Goal: Information Seeking & Learning: Learn about a topic

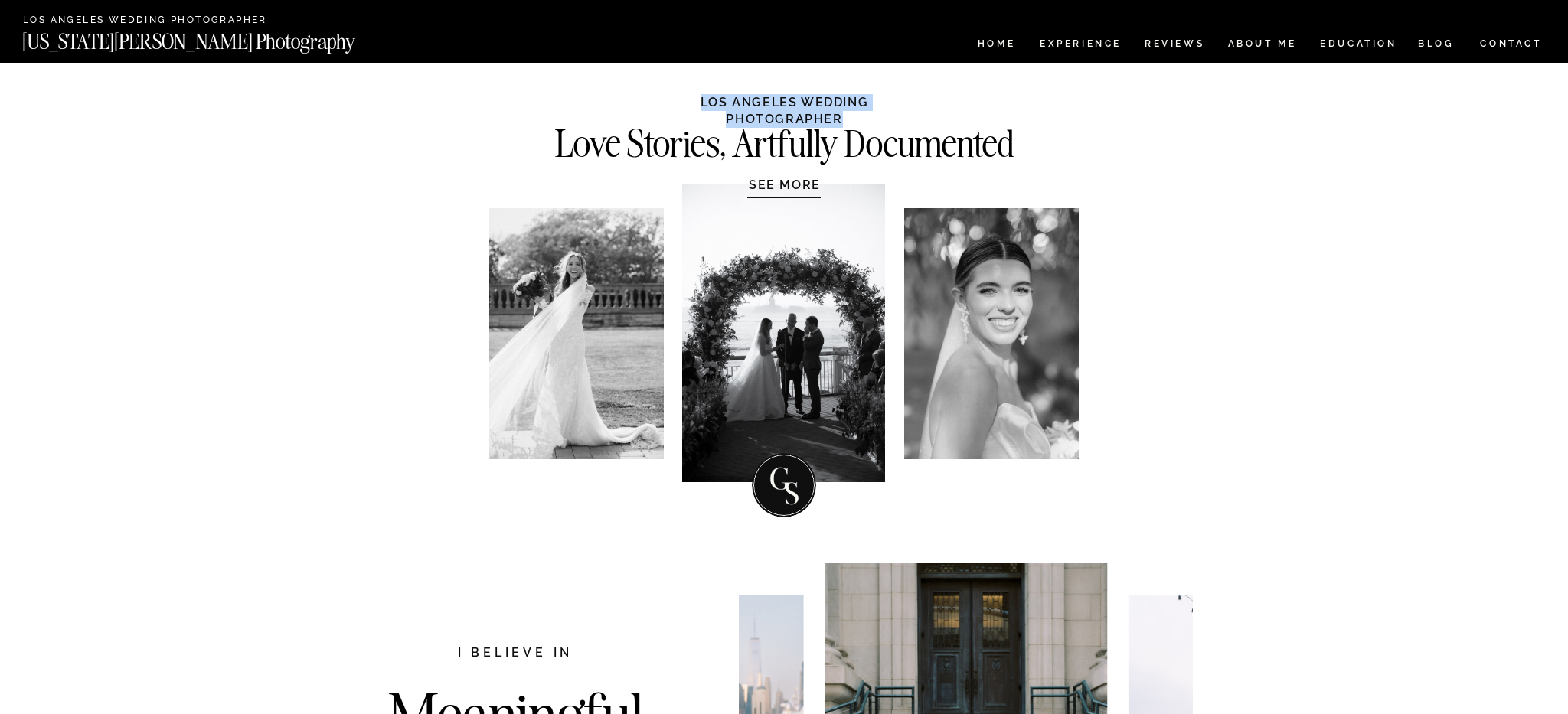
drag, startPoint x: 644, startPoint y: 101, endPoint x: 925, endPoint y: 100, distance: 281.0
click at [925, 100] on h1 "LOS ANGELES WEDDING PHOTOGRAPHER" at bounding box center [784, 109] width 287 height 31
copy h1 "LOS ANGELES WEDDING PHOTOGRAPHER"
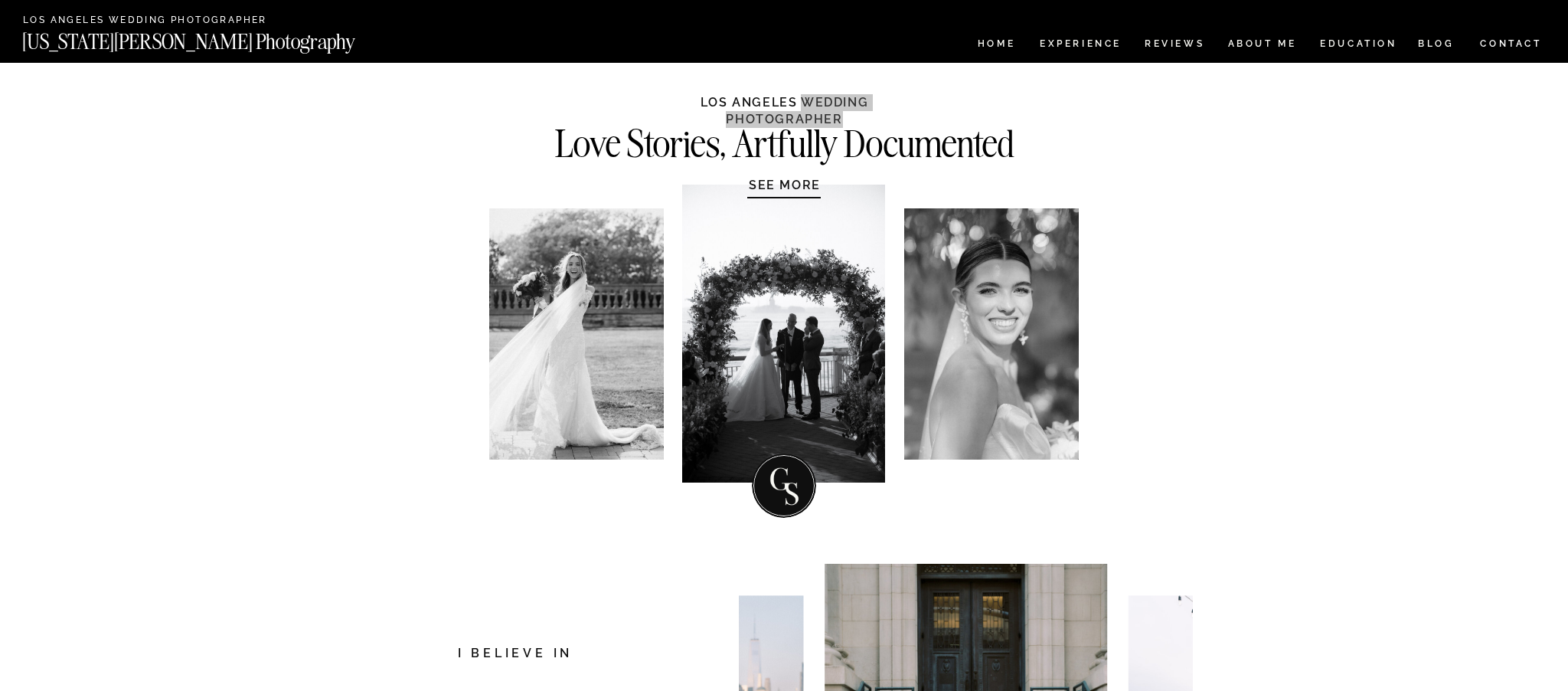
scroll to position [1192, 0]
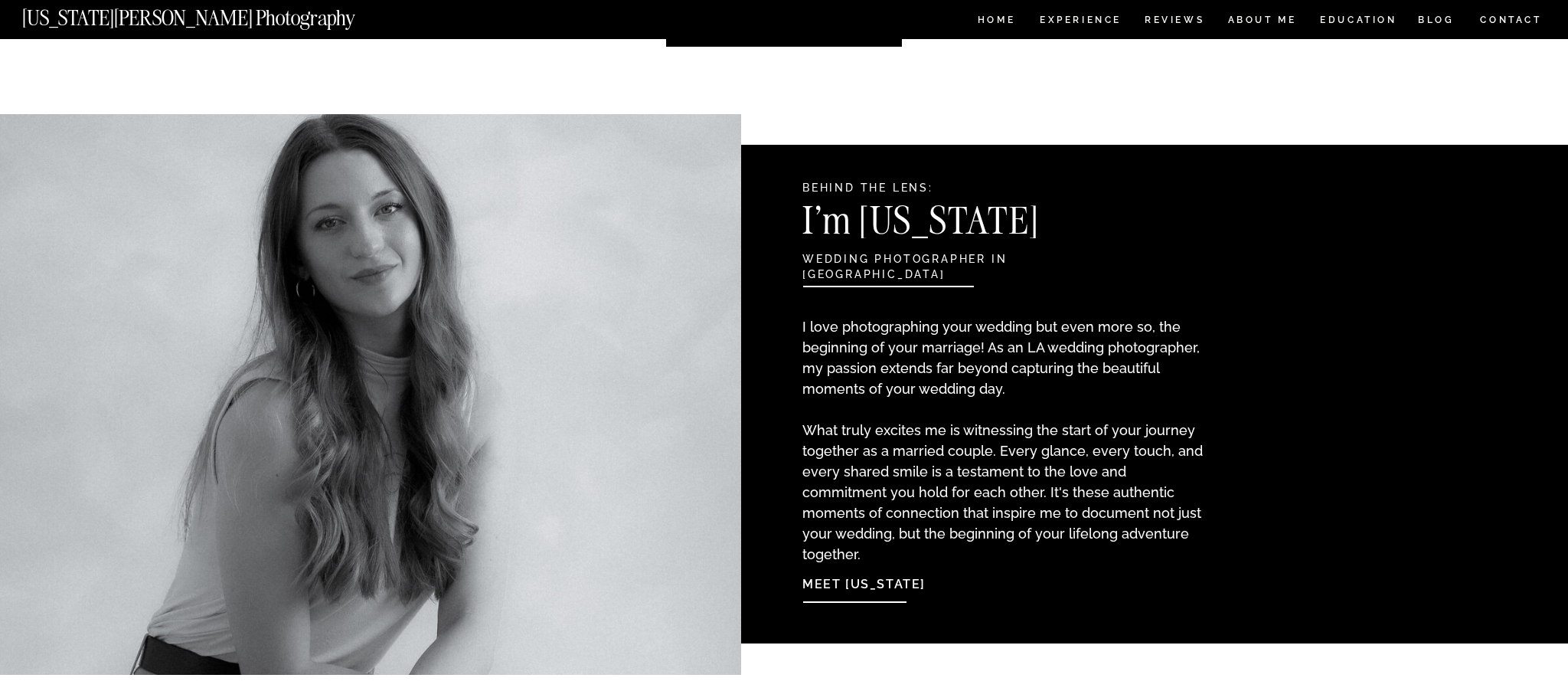
click at [1028, 350] on p "I love photographing your wedding but even more so, the beginning of your marri…" at bounding box center [1005, 425] width 405 height 218
drag, startPoint x: 1022, startPoint y: 347, endPoint x: 1161, endPoint y: 346, distance: 139.0
click at [1161, 346] on p "I love photographing your wedding but even more so, the beginning of your marri…" at bounding box center [1005, 425] width 405 height 218
copy p "LA wedding photographer"
click at [828, 267] on h2 "wedding photographer in [GEOGRAPHIC_DATA]" at bounding box center [965, 260] width 325 height 17
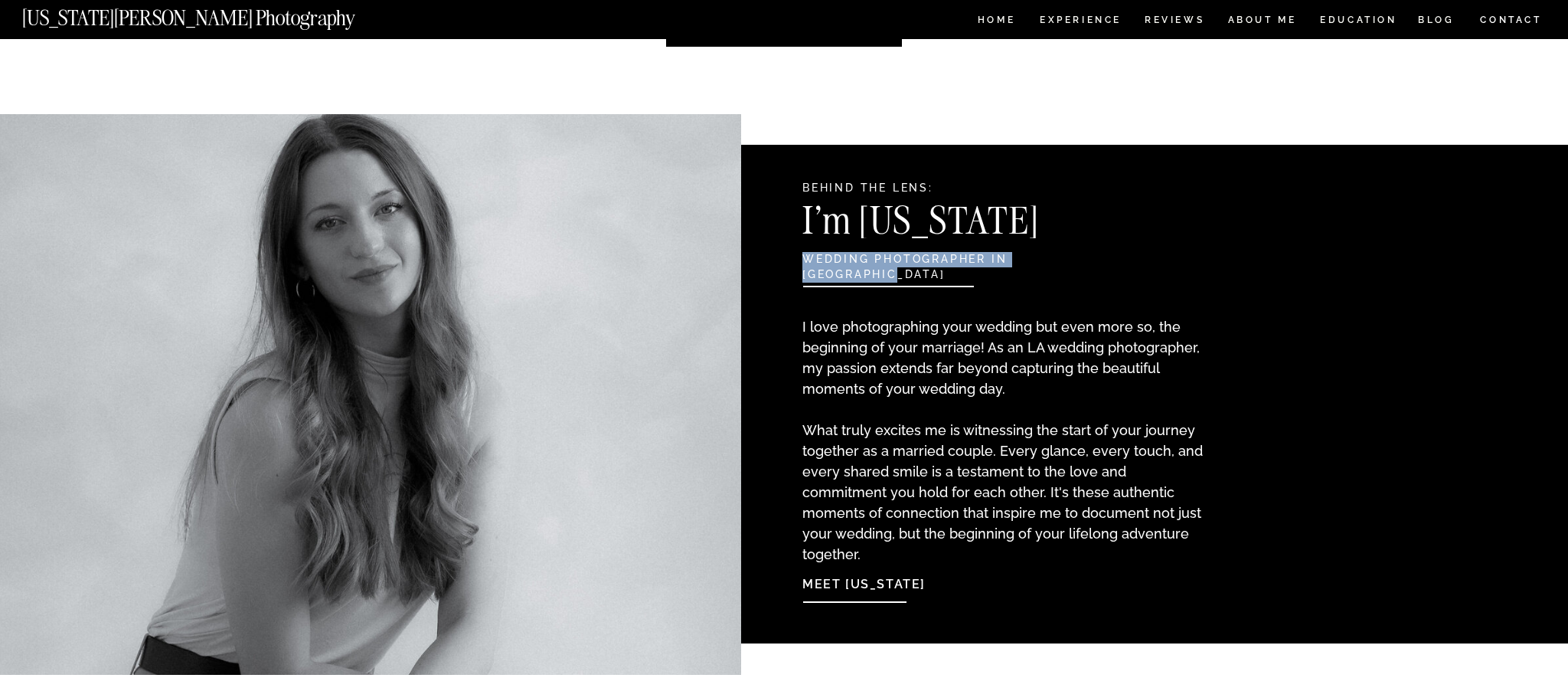
drag, startPoint x: 805, startPoint y: 257, endPoint x: 1105, endPoint y: 258, distance: 300.0
click at [1105, 258] on h2 "wedding photographer in [GEOGRAPHIC_DATA]" at bounding box center [965, 260] width 325 height 17
copy h2 "wedding photographer in [GEOGRAPHIC_DATA]"
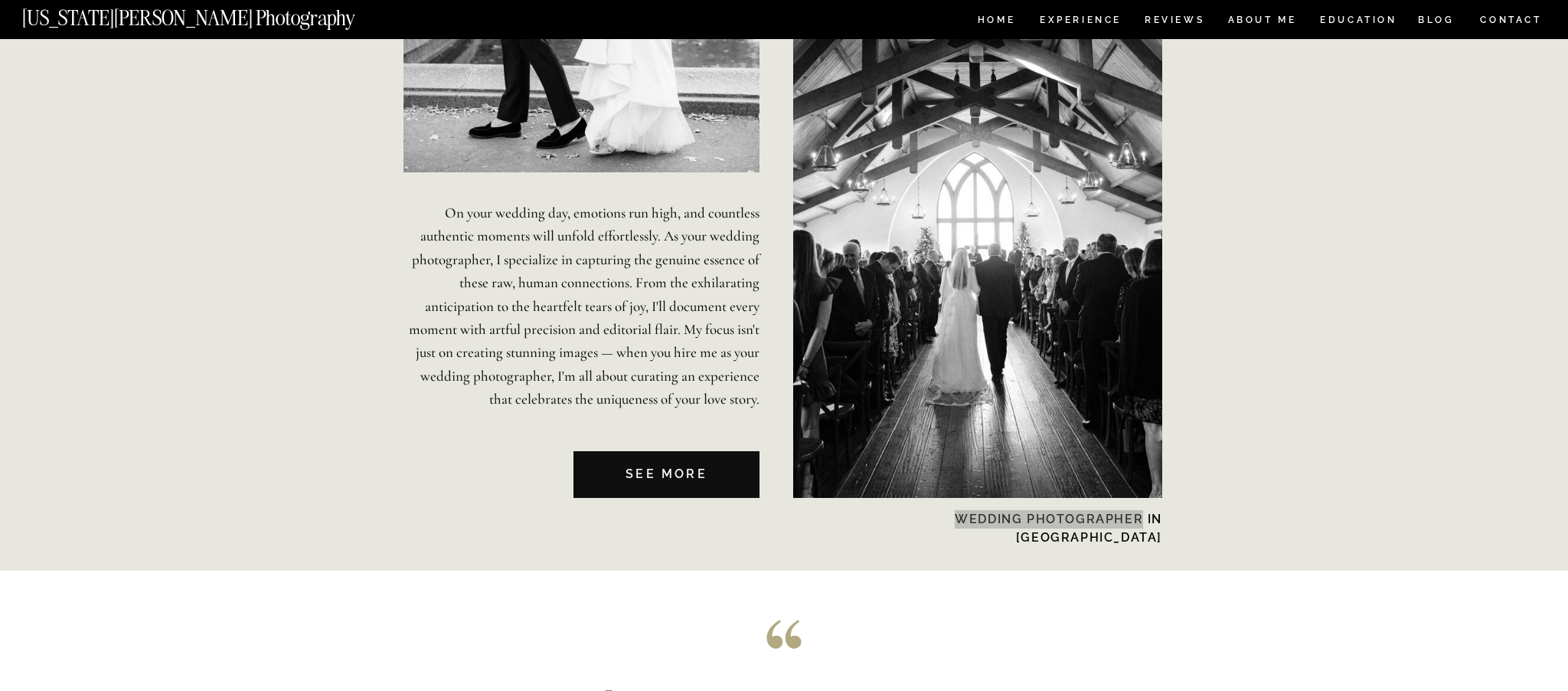
scroll to position [3512, 0]
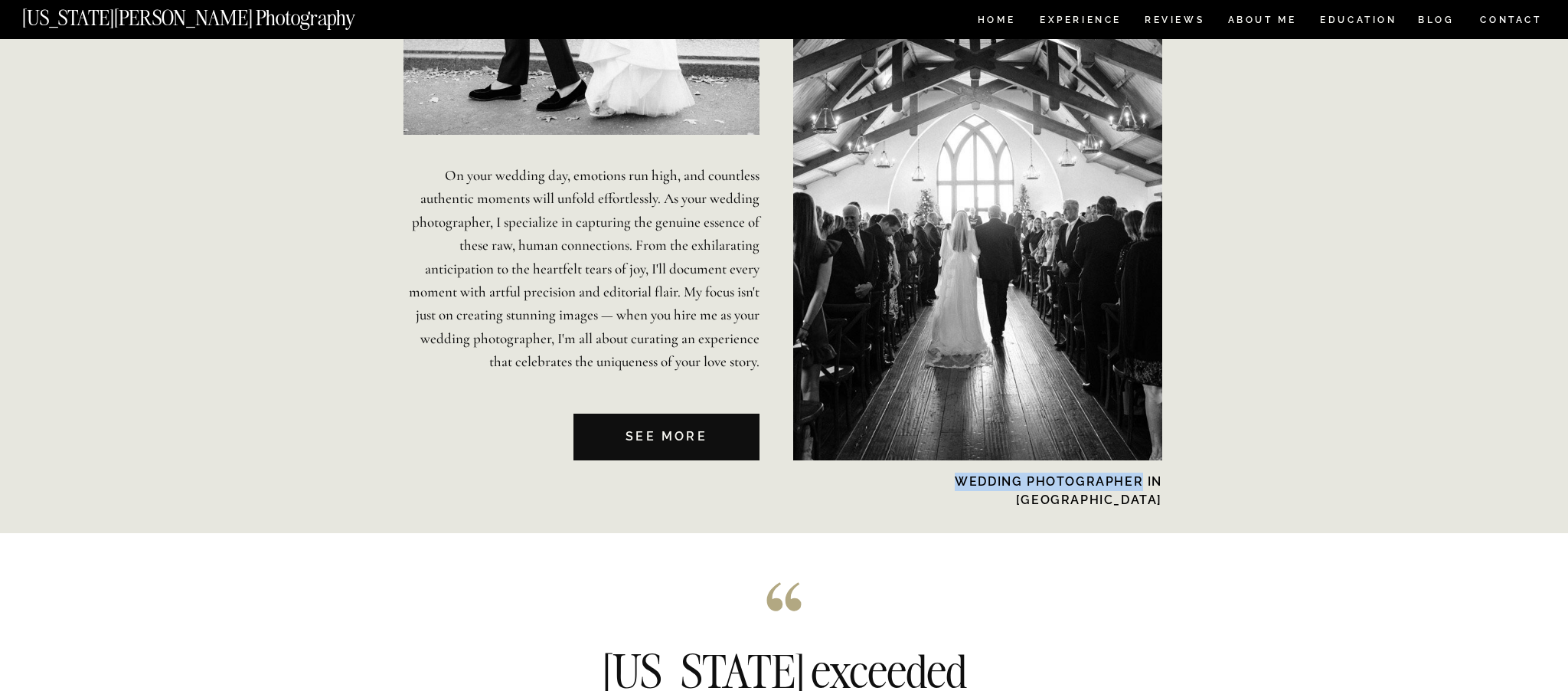
click at [954, 484] on h2 "WEDDING PHOTOGRAPHER In [GEOGRAPHIC_DATA]" at bounding box center [1033, 481] width 259 height 16
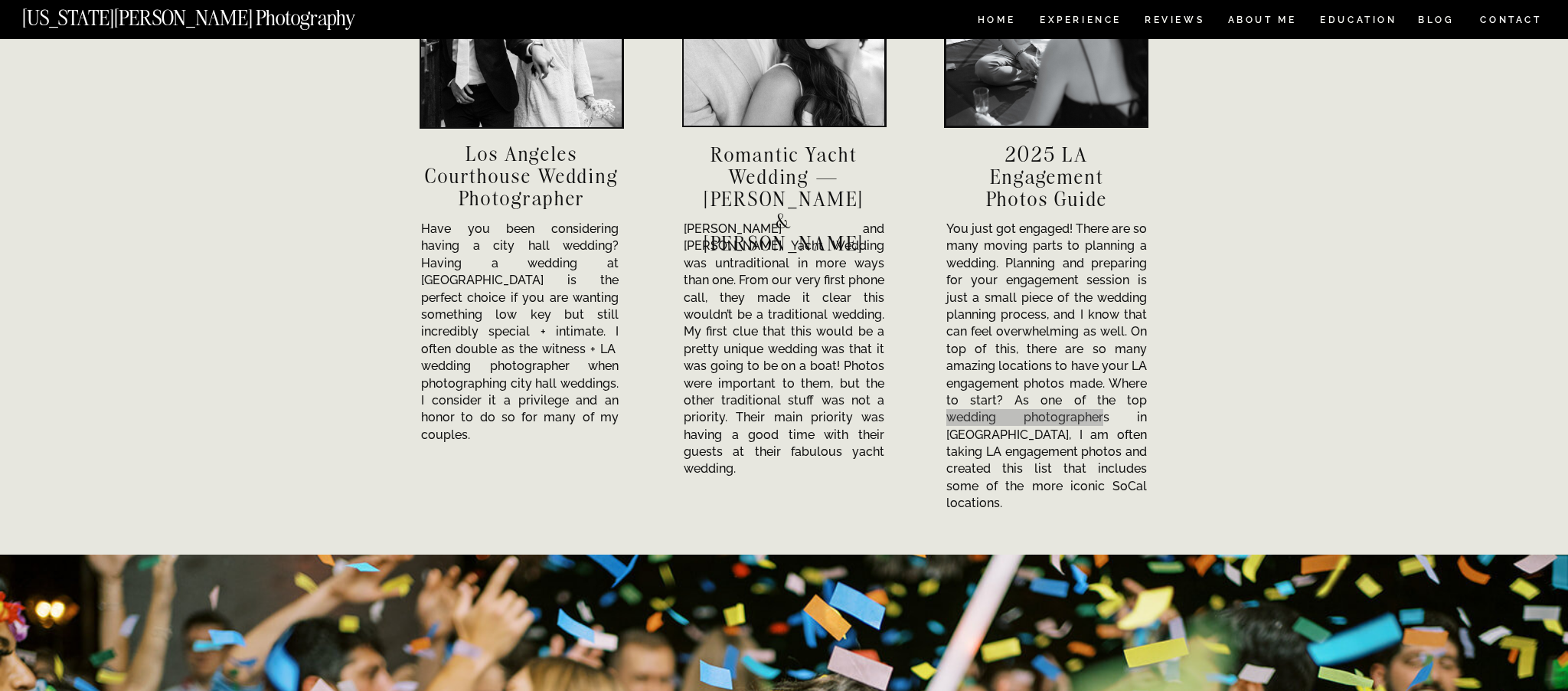
scroll to position [5850, 0]
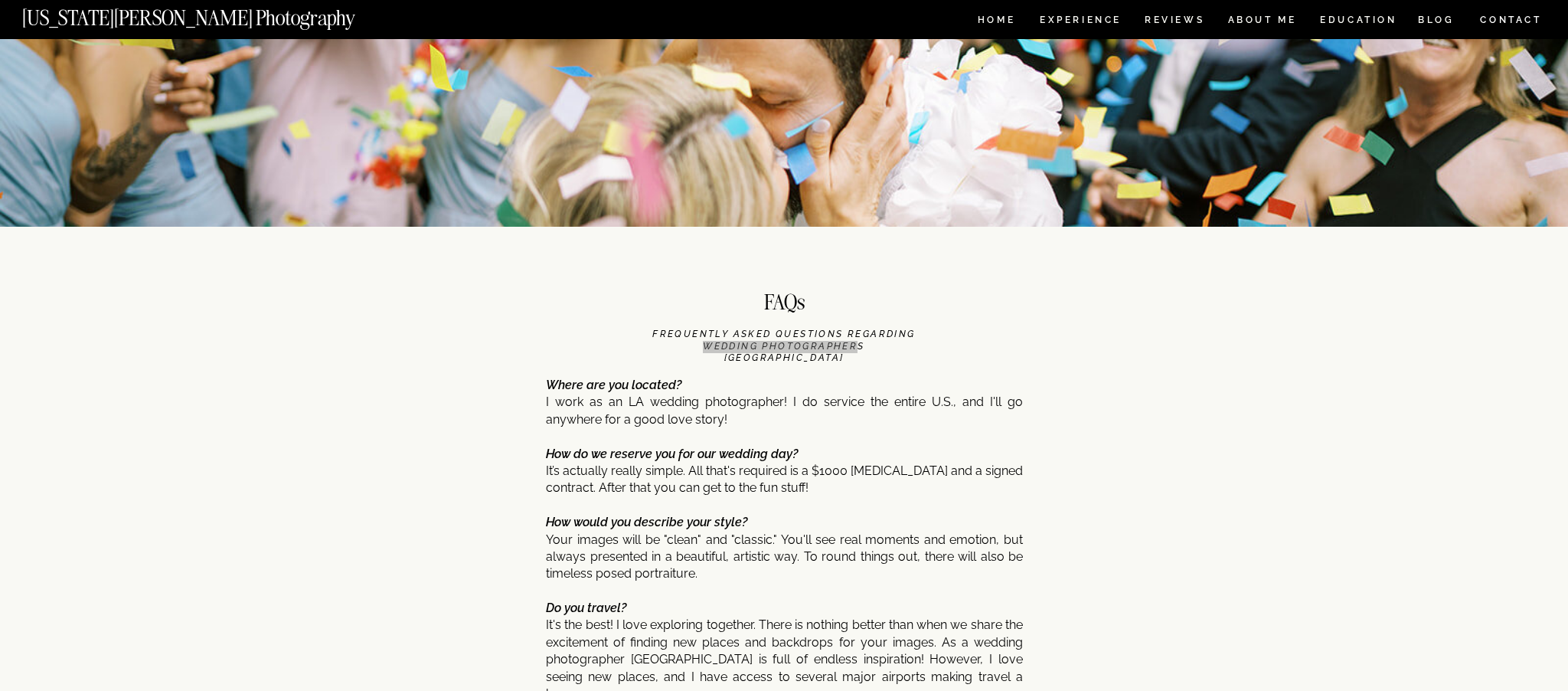
click at [690, 342] on icon "FREQUENTLY ASKED QUESTIONS regarding Wedding Photographers [GEOGRAPHIC_DATA]" at bounding box center [784, 346] width 262 height 35
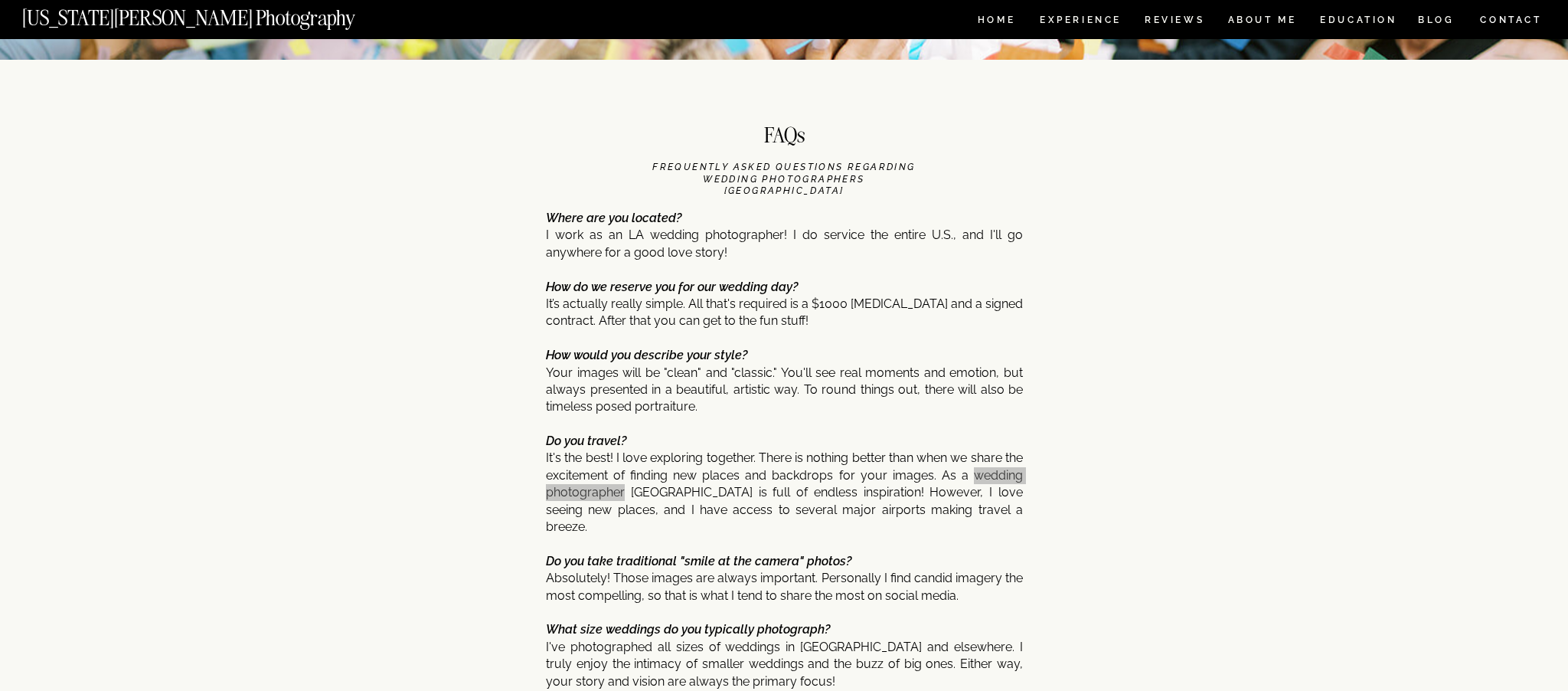
scroll to position [6017, 0]
click at [981, 471] on p "Where are you located? I work as an LA wedding photographer! I do service the e…" at bounding box center [784, 634] width 477 height 848
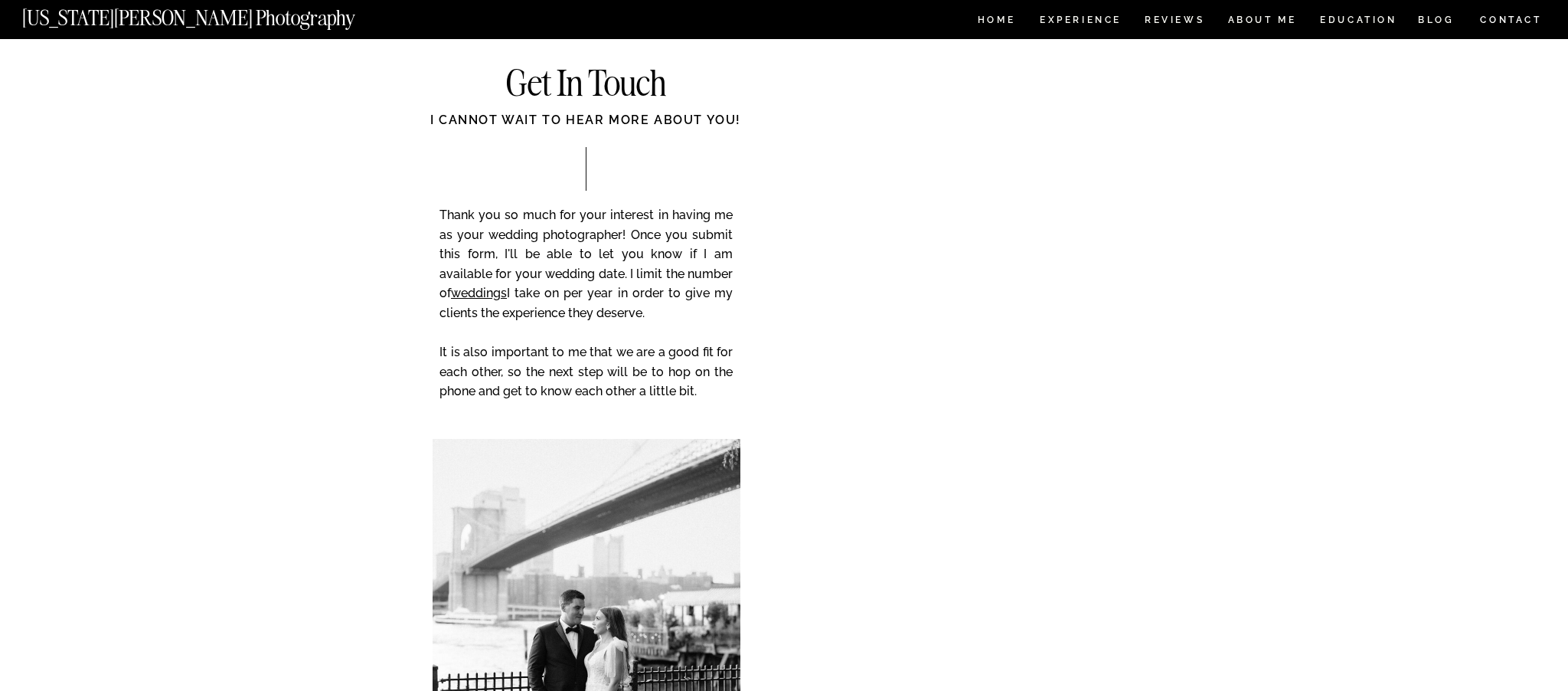
scroll to position [7834, 0]
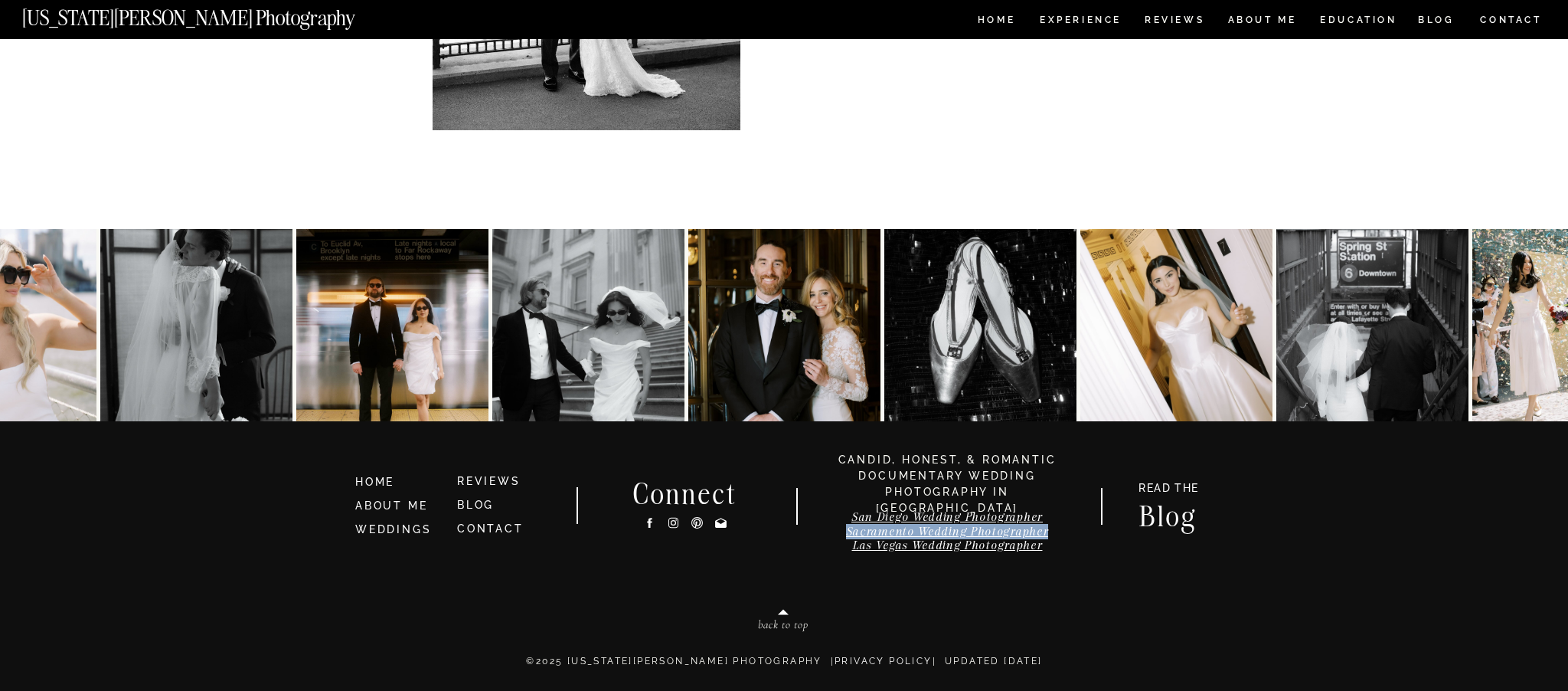
drag, startPoint x: 838, startPoint y: 531, endPoint x: 1047, endPoint y: 534, distance: 209.0
click at [1047, 534] on h3 "San Diego Wedding Photographer Sacramento Wedding Photographer [GEOGRAPHIC_DATA…" at bounding box center [947, 535] width 273 height 49
copy link "Sacramento Wedding Photographer"
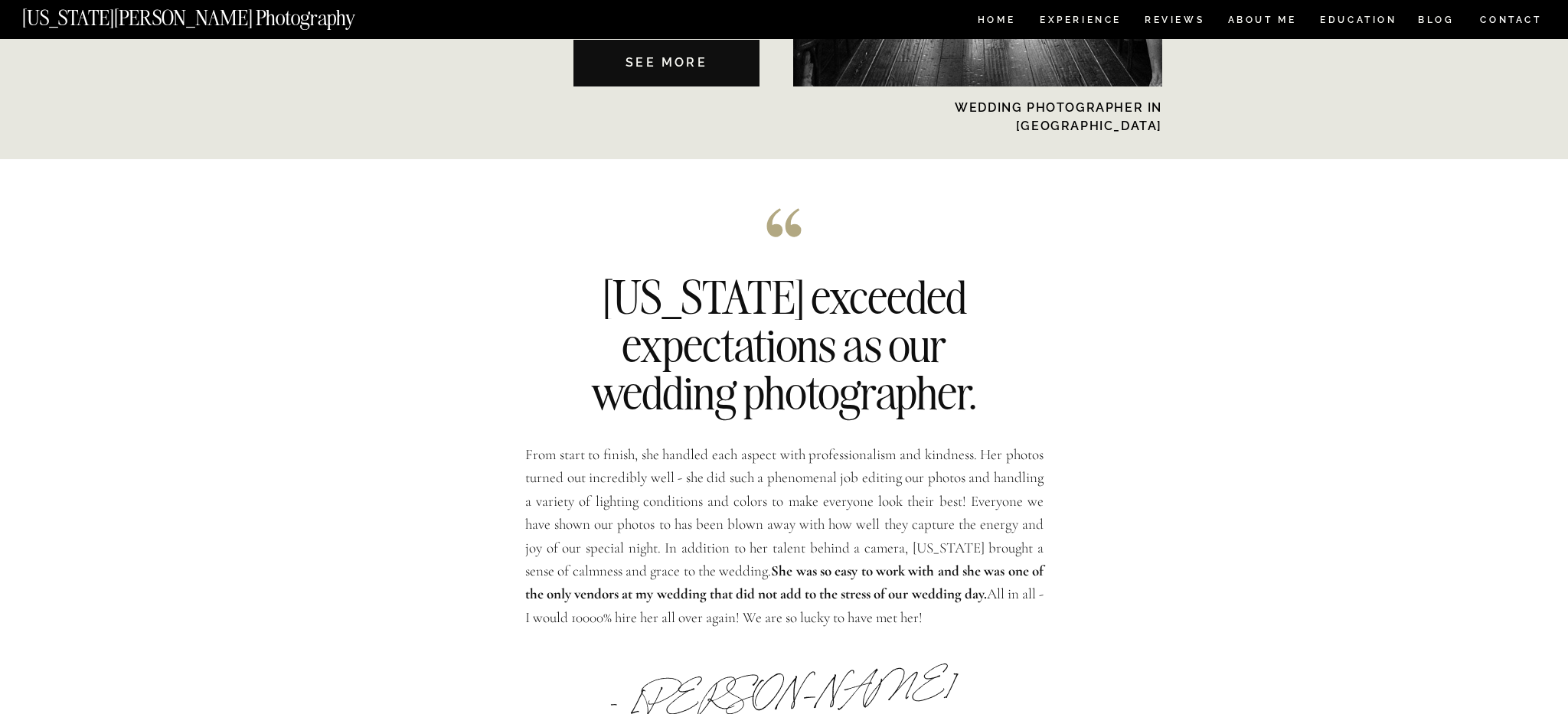
scroll to position [3880, 0]
